Goal: Information Seeking & Learning: Learn about a topic

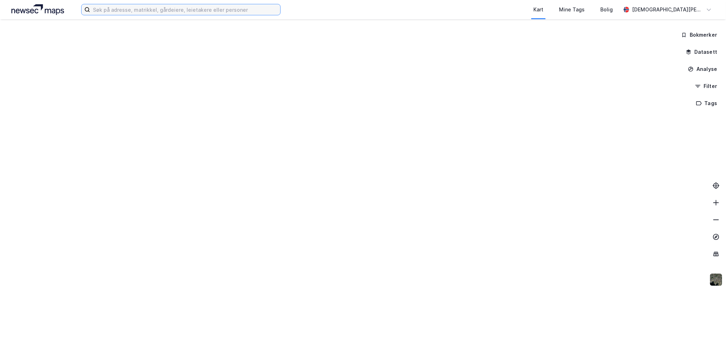
click at [119, 12] on input at bounding box center [185, 9] width 190 height 11
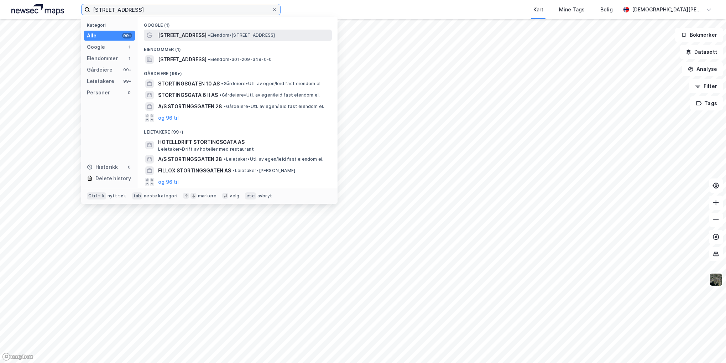
type input "[STREET_ADDRESS]"
click at [208, 37] on span "• Eiendom • [STREET_ADDRESS]" at bounding box center [241, 35] width 67 height 6
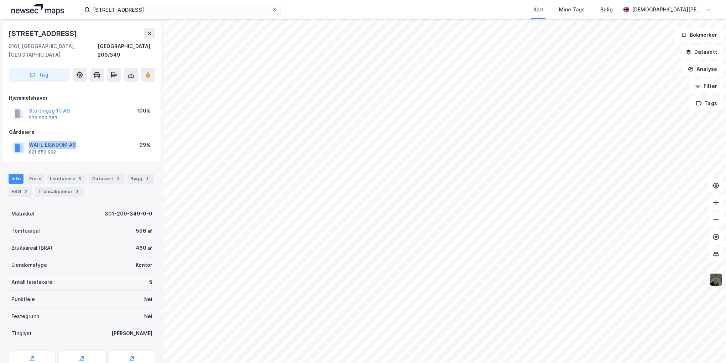
drag, startPoint x: 80, startPoint y: 136, endPoint x: 30, endPoint y: 136, distance: 50.5
click at [30, 139] on div "WAHL EIENDOM AS 821 650 992 99%" at bounding box center [82, 147] width 146 height 17
drag, startPoint x: 30, startPoint y: 136, endPoint x: 84, endPoint y: 138, distance: 54.1
click at [84, 139] on div "WAHL EIENDOM AS 821 650 992 99%" at bounding box center [82, 147] width 146 height 17
click at [83, 139] on div "WAHL EIENDOM AS 821 650 992 99%" at bounding box center [82, 147] width 146 height 17
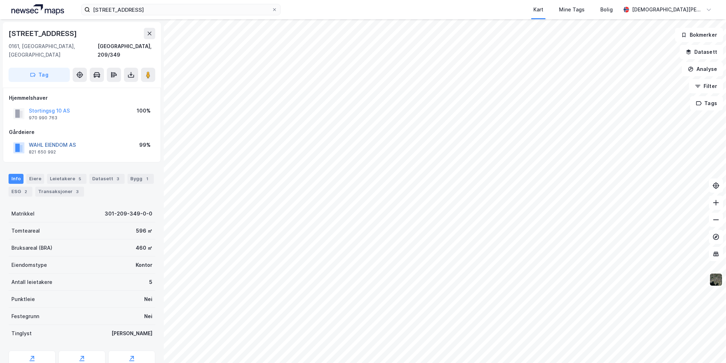
click at [0, 0] on button "WAHL EIENDOM AS" at bounding box center [0, 0] width 0 height 0
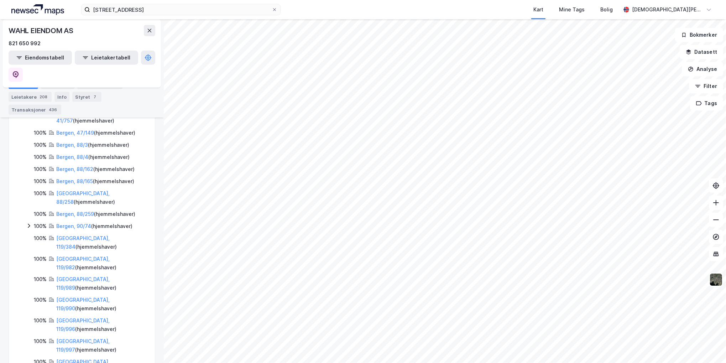
scroll to position [959, 0]
